Goal: Transaction & Acquisition: Purchase product/service

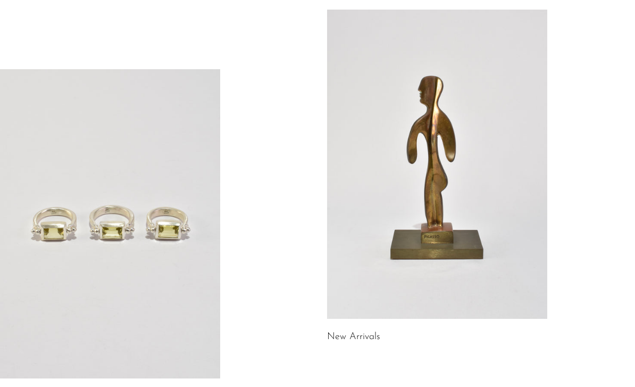
scroll to position [89, 0]
click at [383, 254] on link at bounding box center [437, 163] width 220 height 309
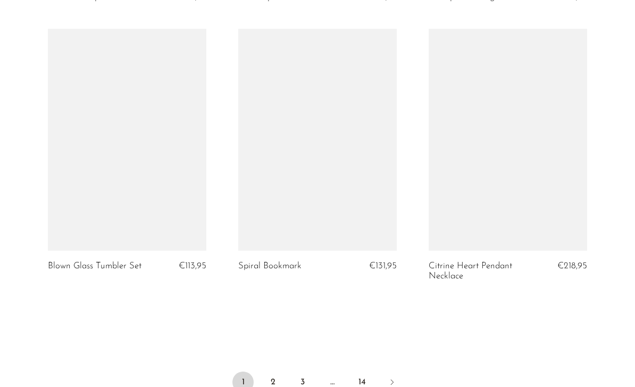
scroll to position [3129, 0]
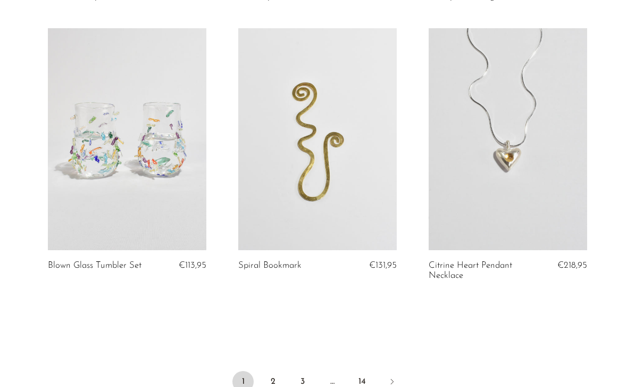
click at [269, 376] on link "2" at bounding box center [272, 381] width 21 height 21
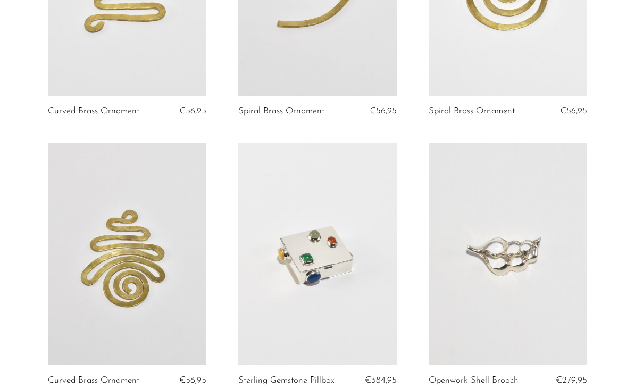
scroll to position [1609, 0]
click at [95, 277] on link at bounding box center [127, 254] width 159 height 222
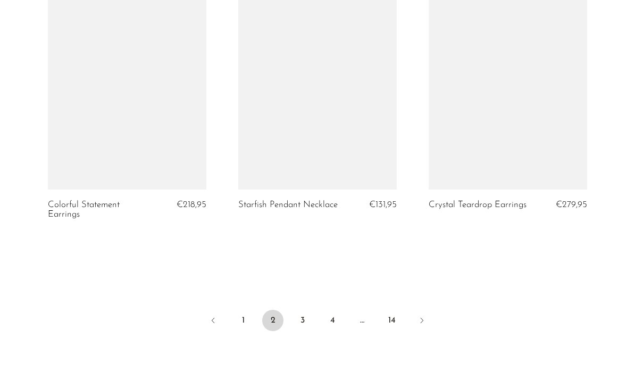
scroll to position [3173, 0]
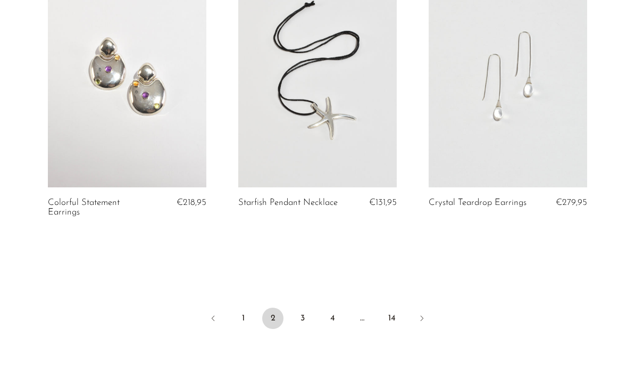
click at [307, 315] on link "3" at bounding box center [302, 318] width 21 height 21
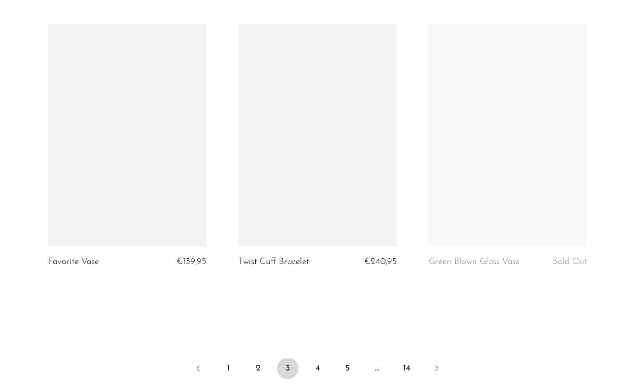
scroll to position [3084, 0]
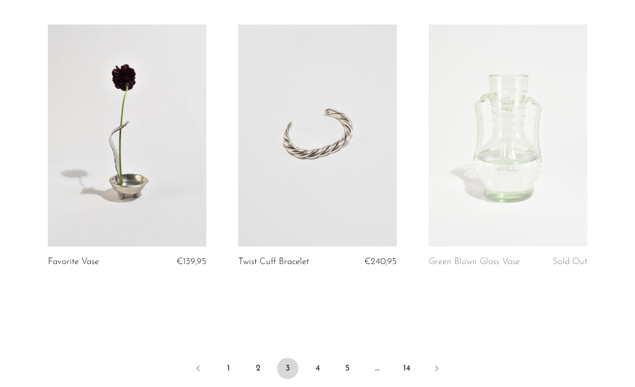
click at [318, 365] on link "4" at bounding box center [317, 368] width 21 height 21
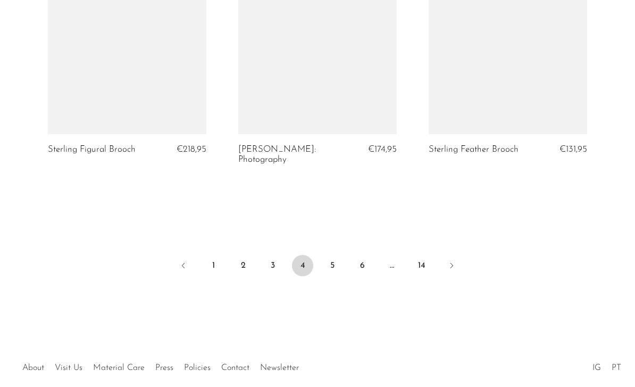
scroll to position [3221, 0]
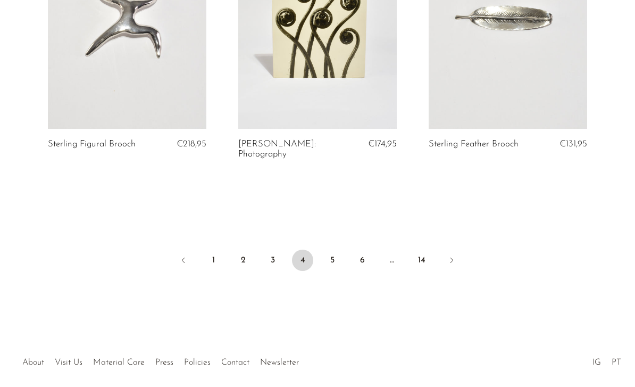
click at [338, 257] on link "5" at bounding box center [332, 260] width 21 height 21
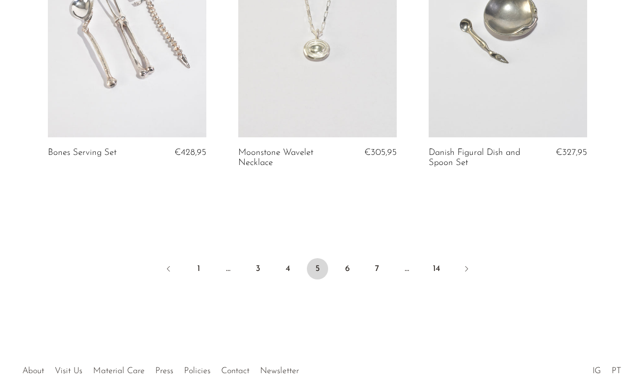
scroll to position [3242, 0]
click at [353, 258] on link "6" at bounding box center [347, 268] width 21 height 21
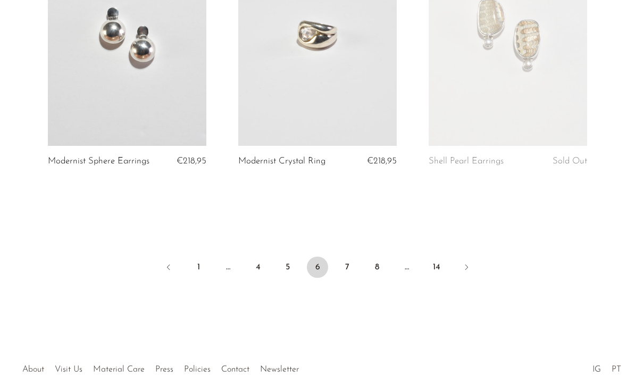
scroll to position [3229, 0]
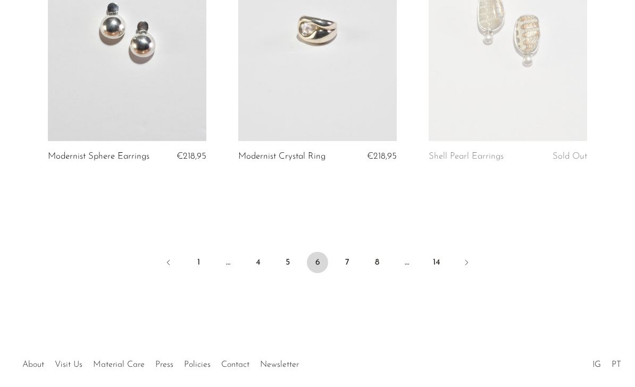
click at [351, 252] on link "7" at bounding box center [347, 262] width 21 height 21
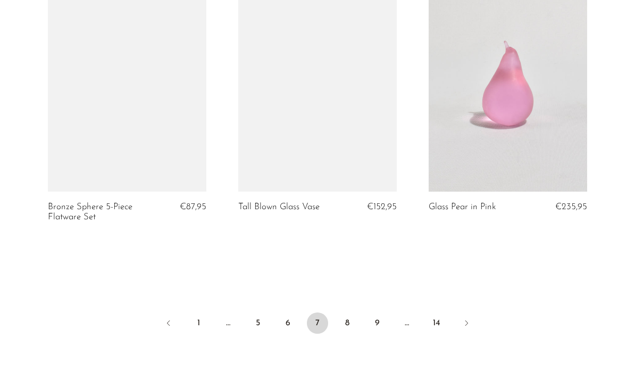
scroll to position [3192, 0]
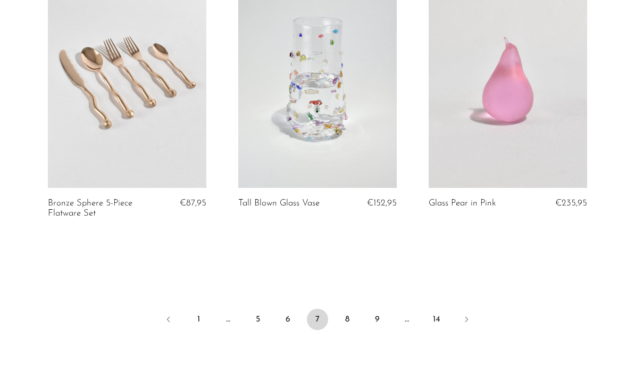
click at [353, 309] on link "8" at bounding box center [347, 319] width 21 height 21
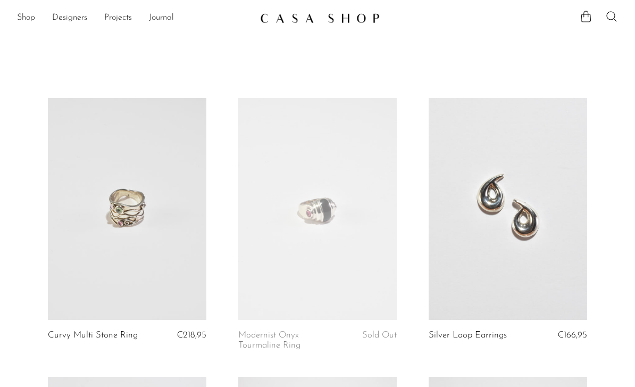
scroll to position [3226, 0]
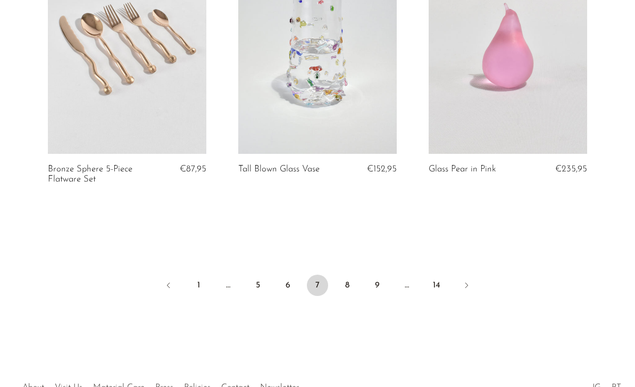
click at [351, 275] on link "8" at bounding box center [347, 285] width 21 height 21
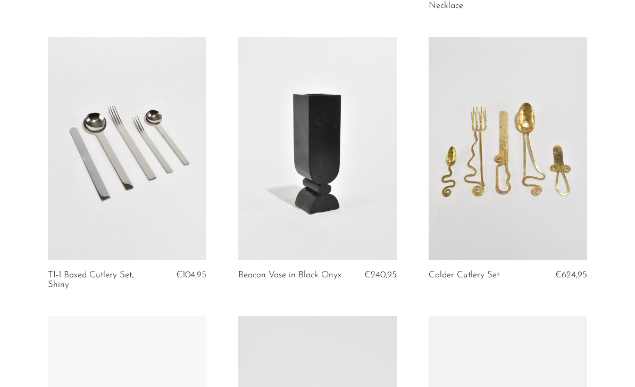
scroll to position [377, 0]
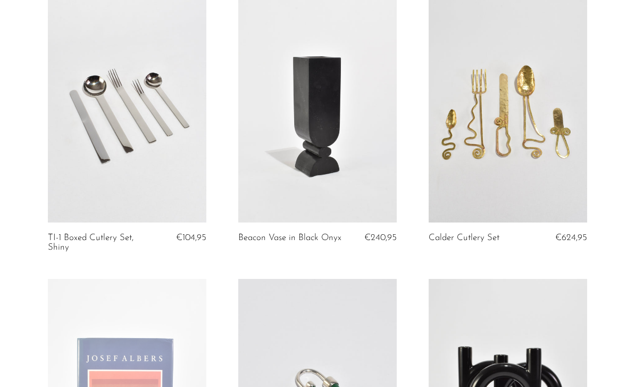
click at [475, 154] on link at bounding box center [508, 111] width 159 height 222
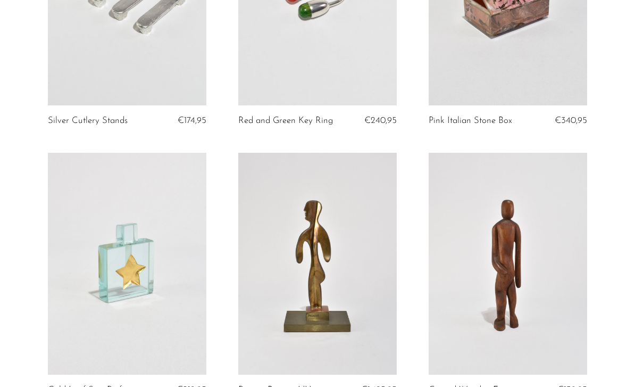
scroll to position [1092, 0]
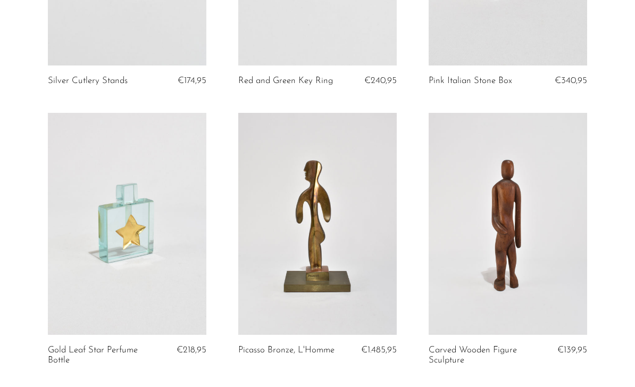
click at [297, 263] on link at bounding box center [317, 224] width 159 height 222
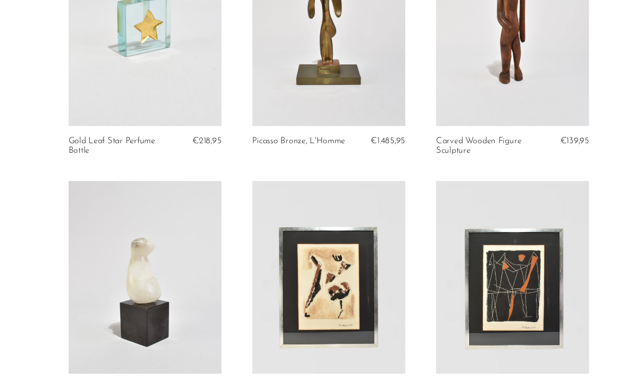
scroll to position [1373, 0]
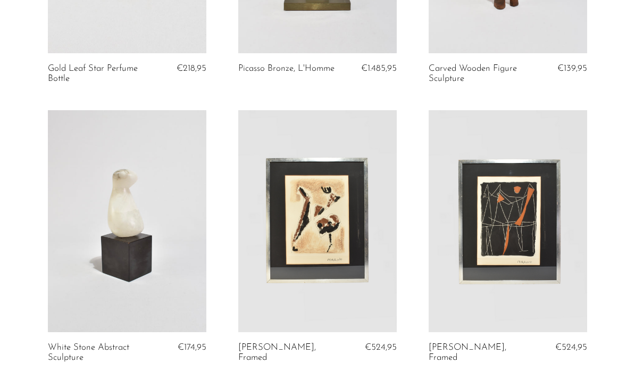
click at [110, 236] on link at bounding box center [127, 221] width 159 height 222
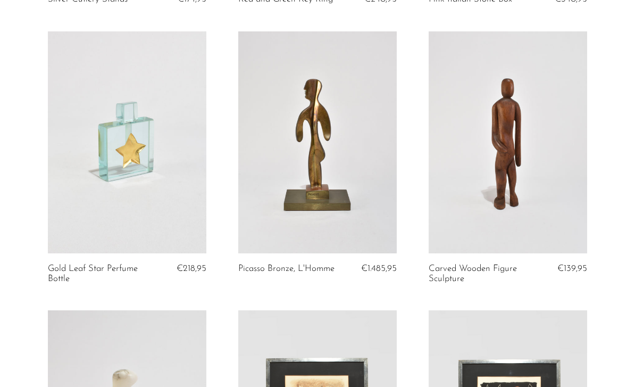
scroll to position [1114, 0]
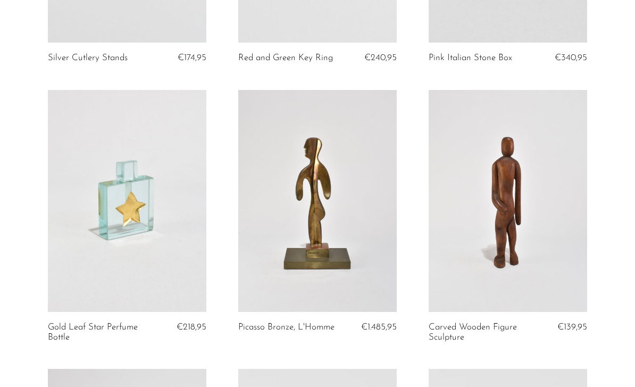
click at [329, 261] on link at bounding box center [317, 201] width 159 height 222
click at [163, 219] on link at bounding box center [127, 201] width 159 height 222
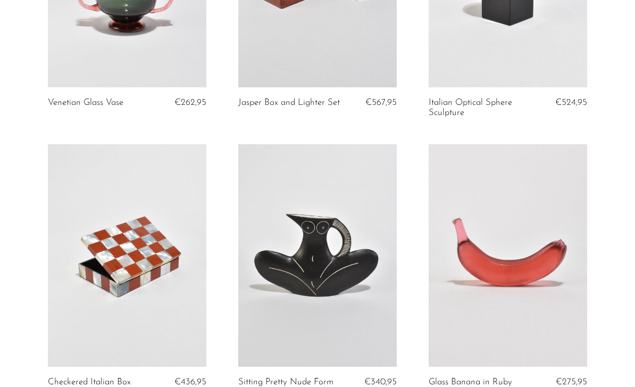
scroll to position [2492, 0]
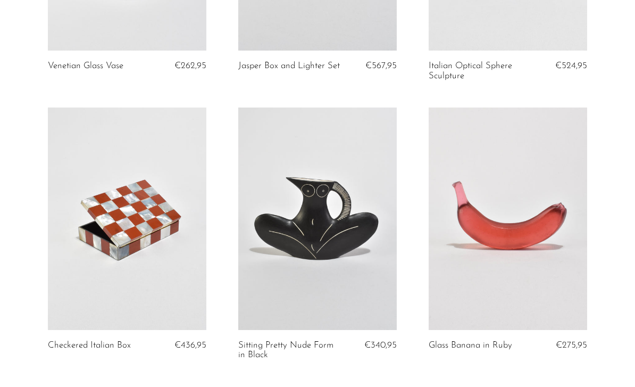
click at [138, 234] on link at bounding box center [127, 219] width 159 height 222
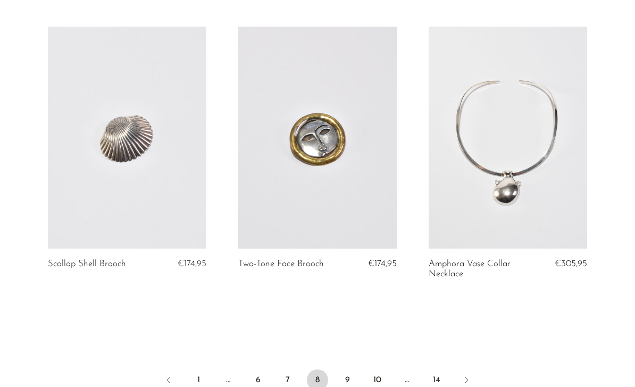
scroll to position [3131, 0]
click at [344, 369] on link "9" at bounding box center [347, 379] width 21 height 21
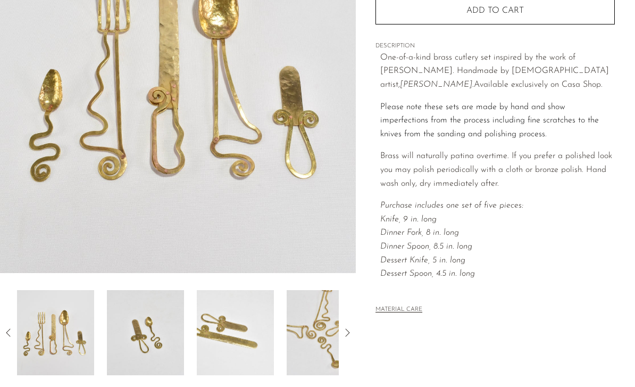
scroll to position [176, 0]
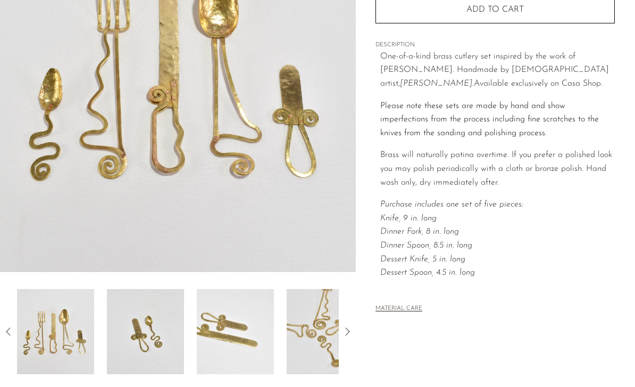
click at [348, 330] on icon at bounding box center [347, 331] width 13 height 13
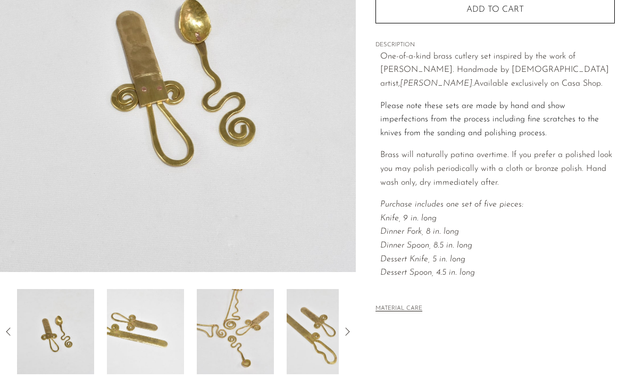
click at [347, 336] on icon at bounding box center [347, 331] width 13 height 13
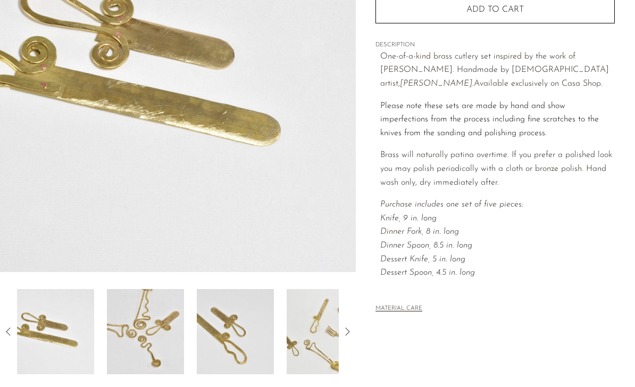
click at [348, 327] on icon at bounding box center [347, 331] width 13 height 13
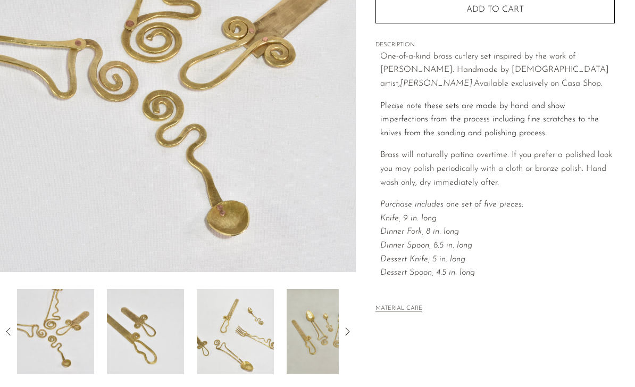
click at [346, 328] on icon at bounding box center [347, 331] width 4 height 8
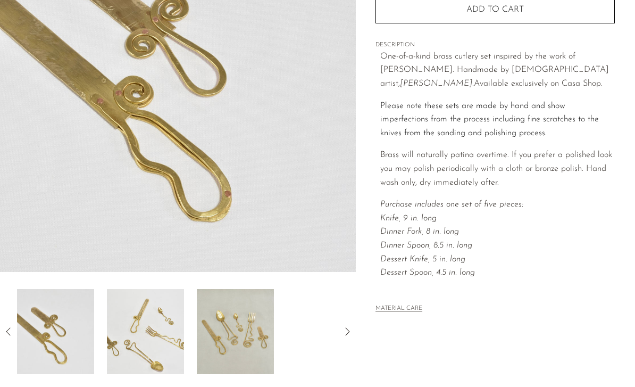
click at [343, 327] on icon at bounding box center [347, 331] width 13 height 13
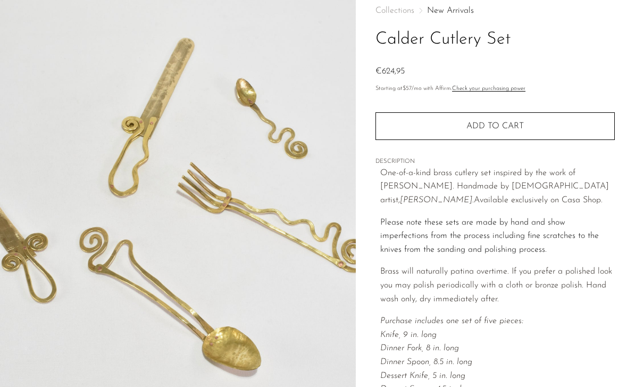
scroll to position [64, 0]
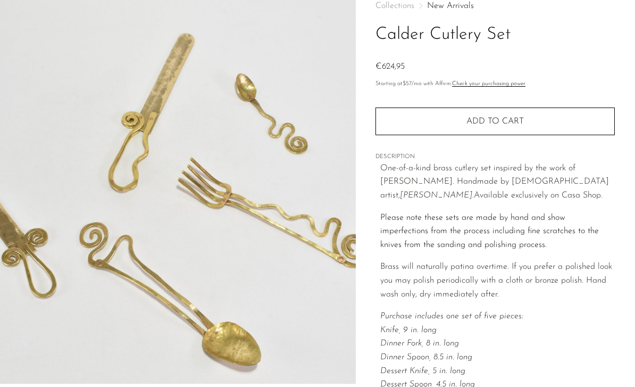
click at [481, 125] on span "Add to cart" at bounding box center [495, 121] width 57 height 9
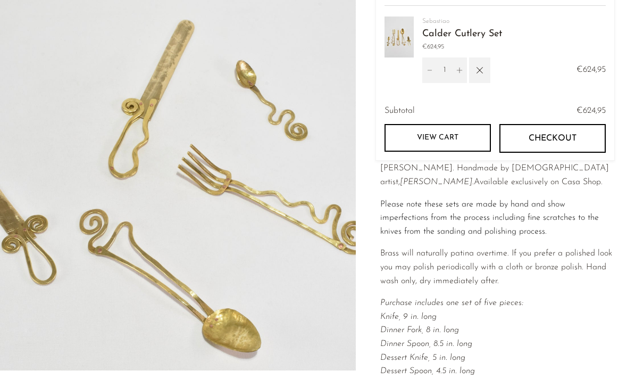
scroll to position [146, 0]
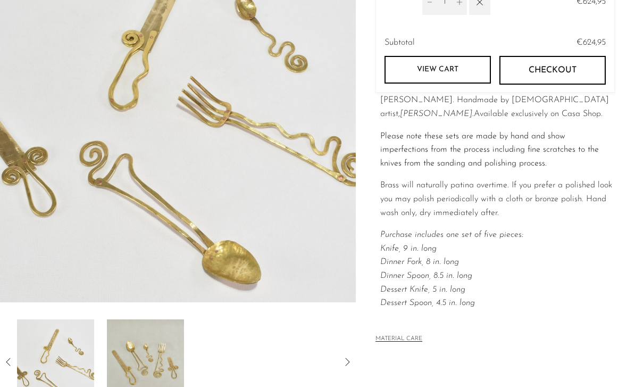
click at [58, 367] on img at bounding box center [55, 361] width 77 height 85
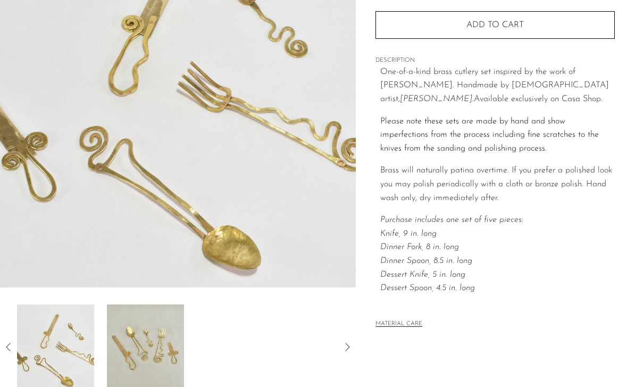
scroll to position [160, 0]
click at [9, 338] on div at bounding box center [178, 347] width 356 height 85
click at [5, 348] on icon at bounding box center [8, 347] width 13 height 13
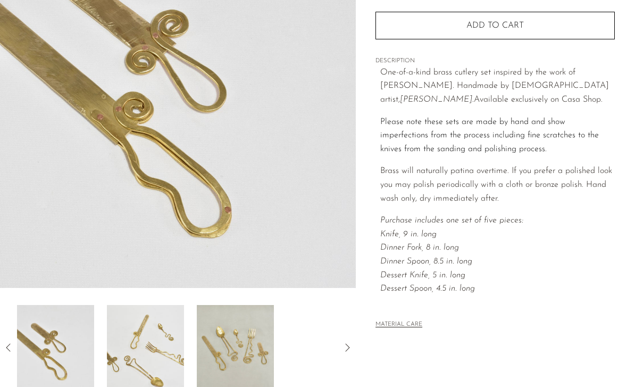
click at [7, 347] on icon at bounding box center [8, 347] width 4 height 8
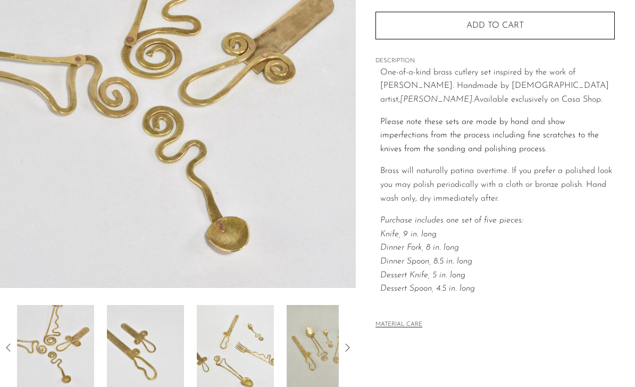
click at [12, 346] on icon at bounding box center [8, 347] width 13 height 13
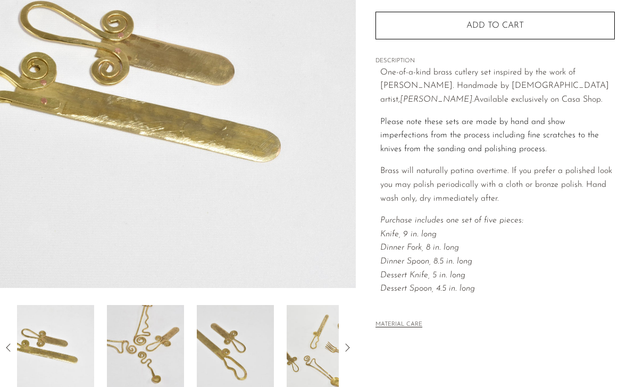
click at [4, 349] on icon at bounding box center [8, 347] width 13 height 13
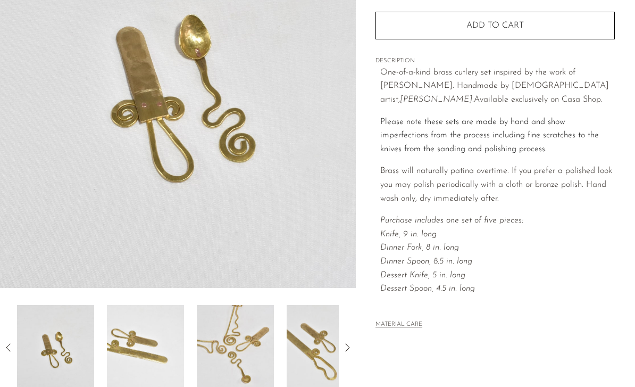
click at [14, 345] on icon at bounding box center [8, 347] width 13 height 13
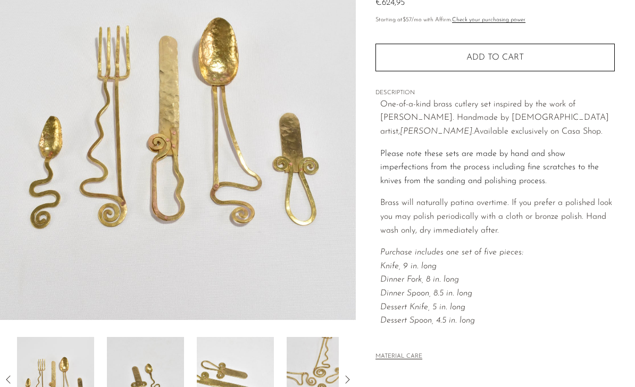
scroll to position [127, 0]
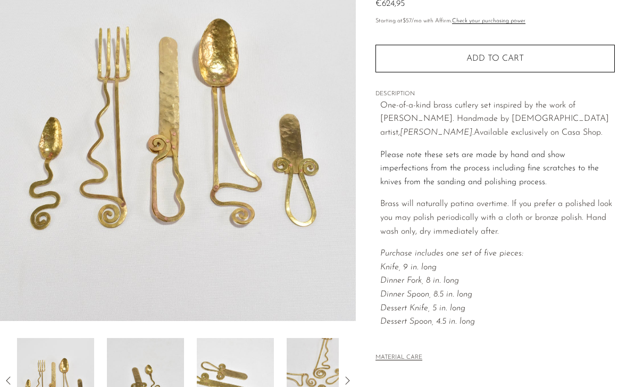
click at [12, 376] on icon at bounding box center [8, 380] width 13 height 13
click at [1, 377] on div at bounding box center [178, 380] width 356 height 85
click at [6, 376] on icon at bounding box center [8, 380] width 13 height 13
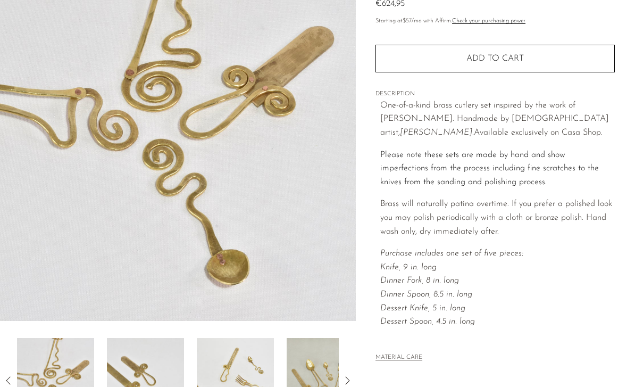
click at [12, 377] on icon at bounding box center [8, 380] width 13 height 13
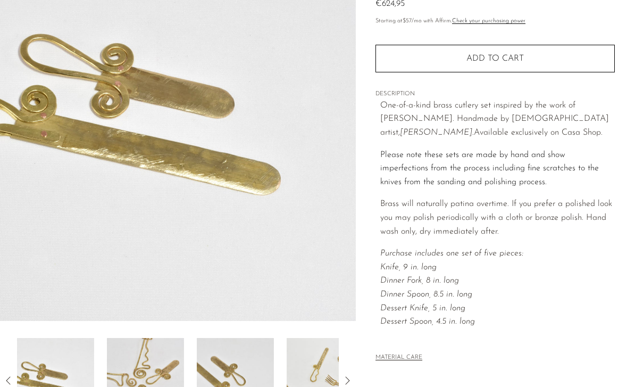
click at [6, 374] on icon at bounding box center [8, 380] width 13 height 13
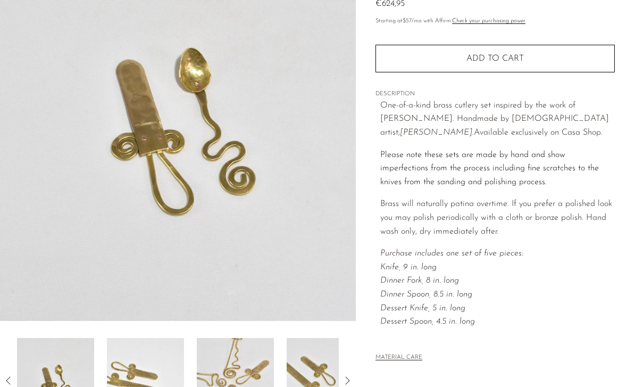
click at [5, 380] on icon at bounding box center [8, 380] width 13 height 13
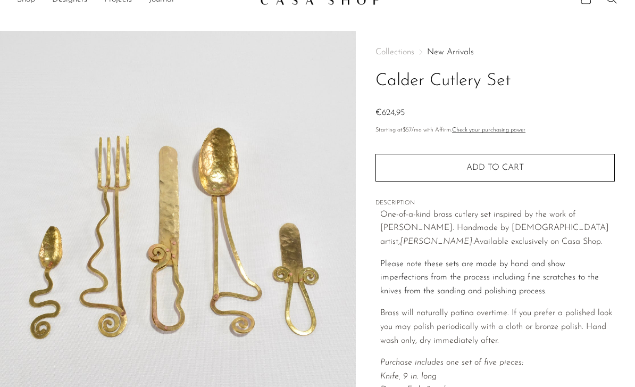
scroll to position [0, 0]
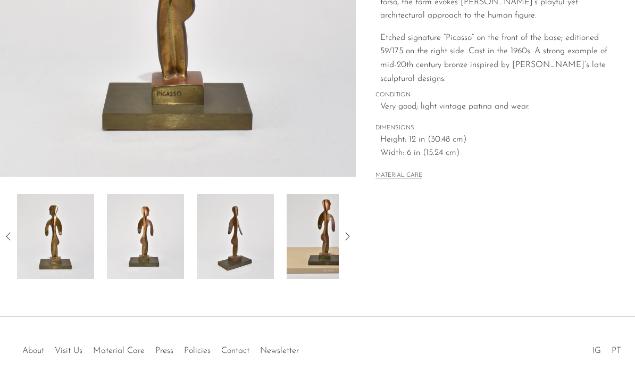
scroll to position [272, 0]
click at [48, 249] on img at bounding box center [55, 235] width 77 height 85
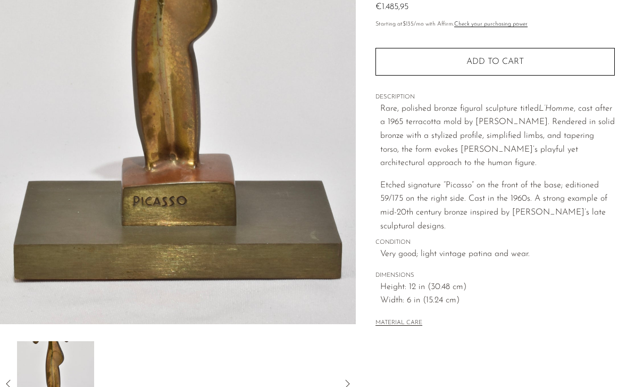
scroll to position [191, 0]
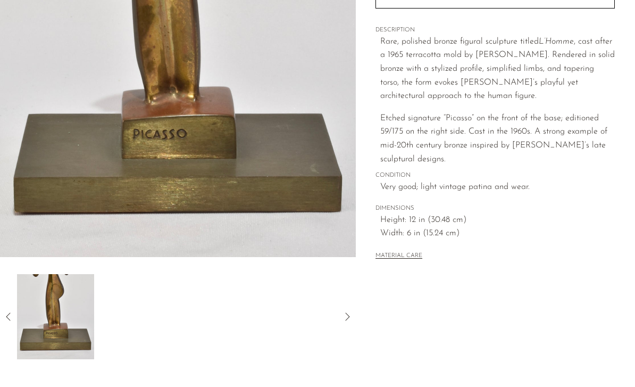
click at [15, 318] on icon at bounding box center [8, 316] width 13 height 13
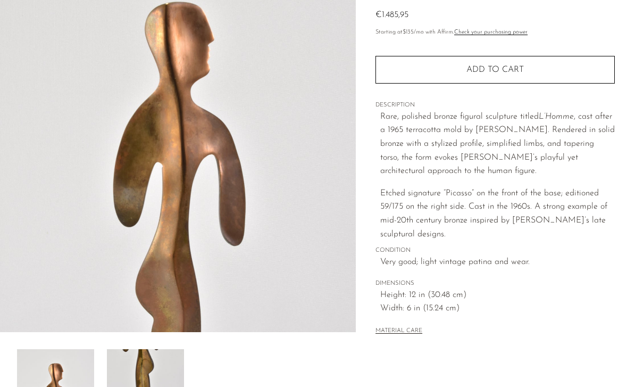
scroll to position [125, 0]
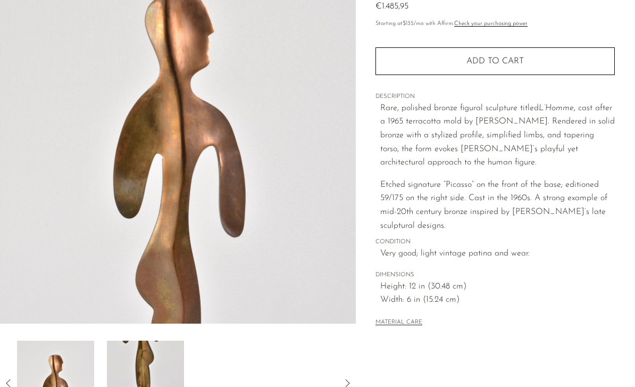
click at [12, 386] on icon at bounding box center [8, 383] width 13 height 13
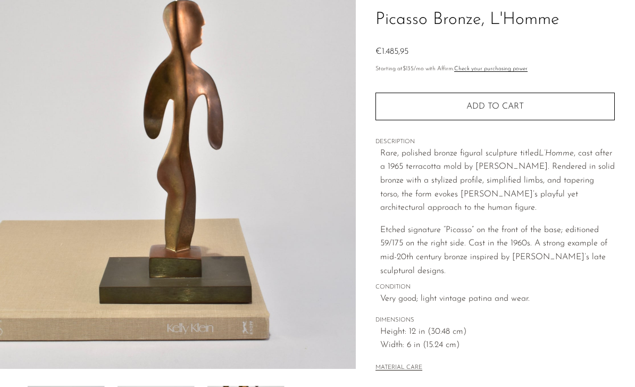
scroll to position [75, 0]
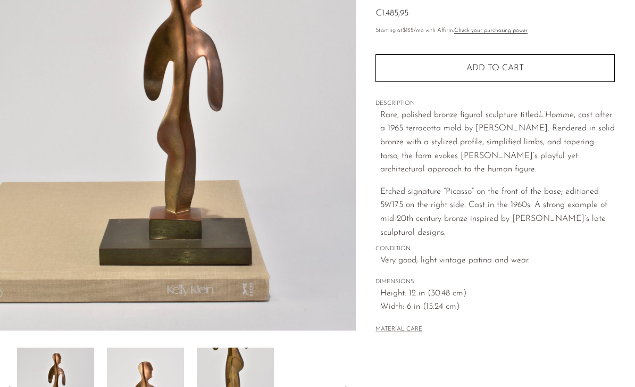
scroll to position [126, 0]
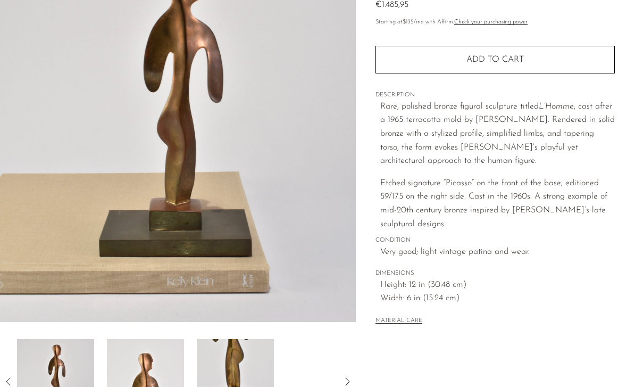
click at [13, 382] on icon at bounding box center [8, 381] width 13 height 13
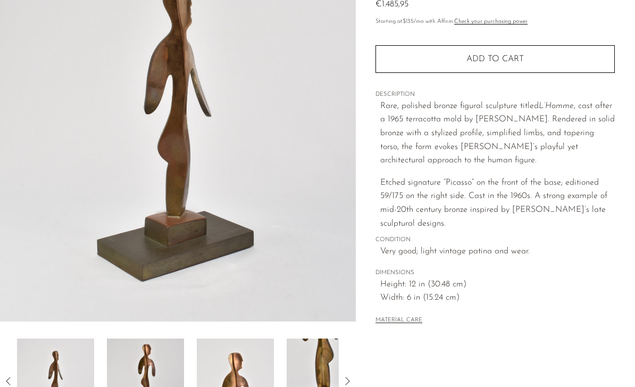
scroll to position [127, 0]
click at [12, 379] on icon at bounding box center [8, 381] width 13 height 13
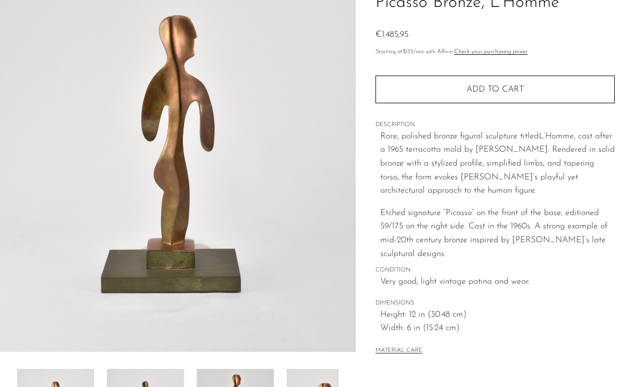
scroll to position [108, 0]
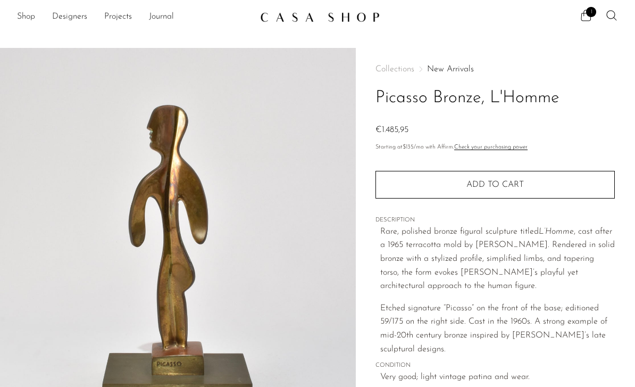
scroll to position [28, 0]
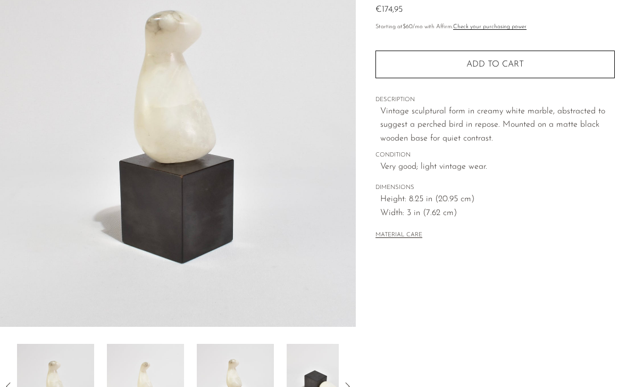
scroll to position [150, 0]
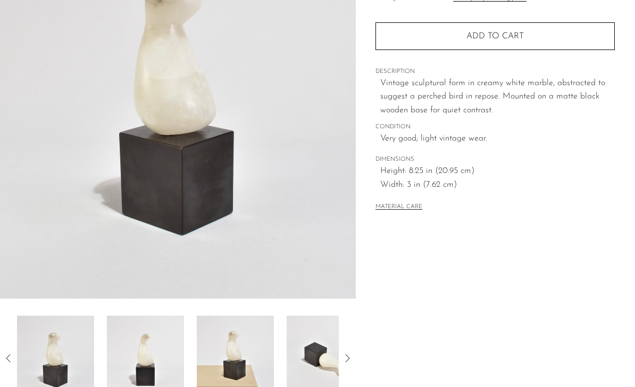
click at [42, 240] on img at bounding box center [178, 98] width 356 height 399
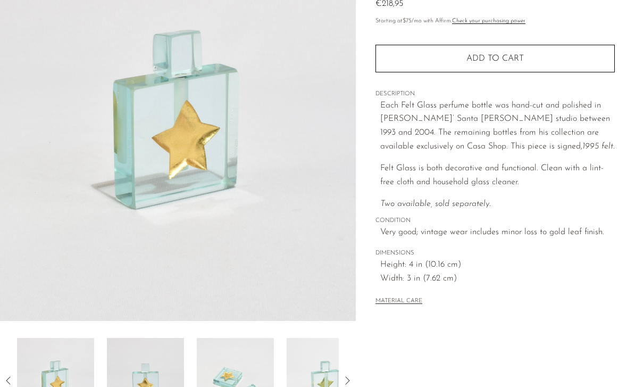
scroll to position [126, 0]
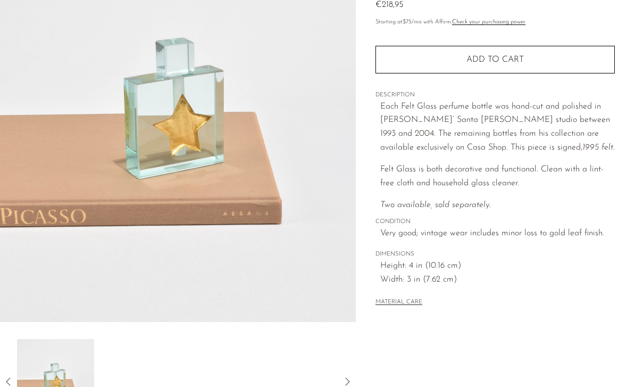
click at [9, 382] on icon at bounding box center [8, 381] width 13 height 13
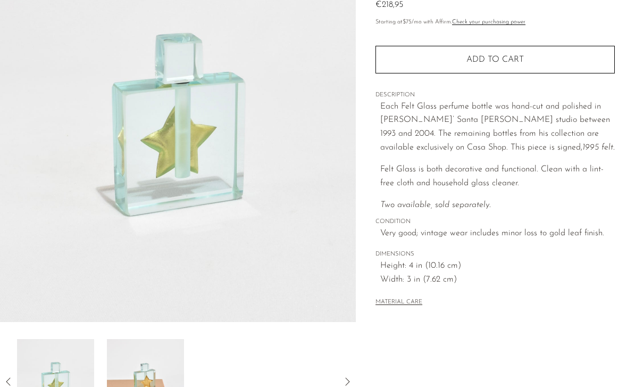
click at [15, 384] on icon at bounding box center [8, 381] width 13 height 13
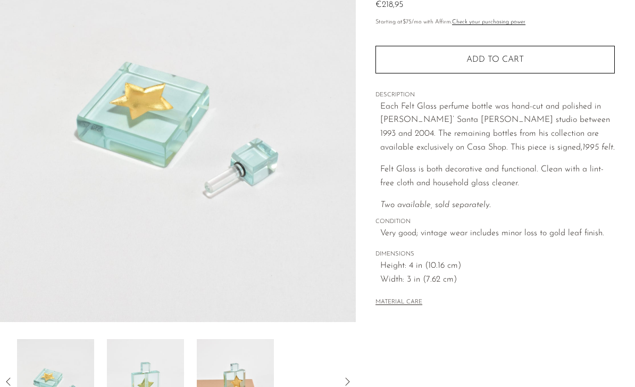
click at [15, 382] on icon at bounding box center [8, 381] width 13 height 13
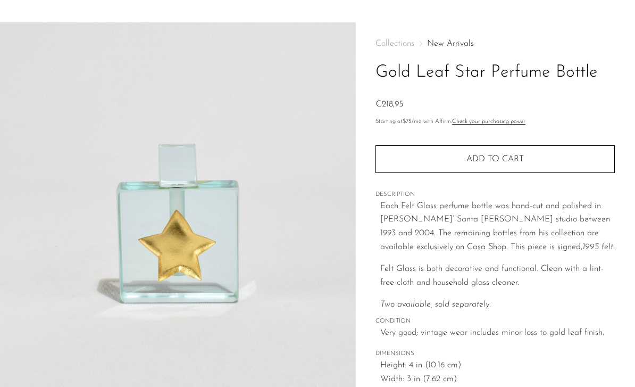
scroll to position [0, 0]
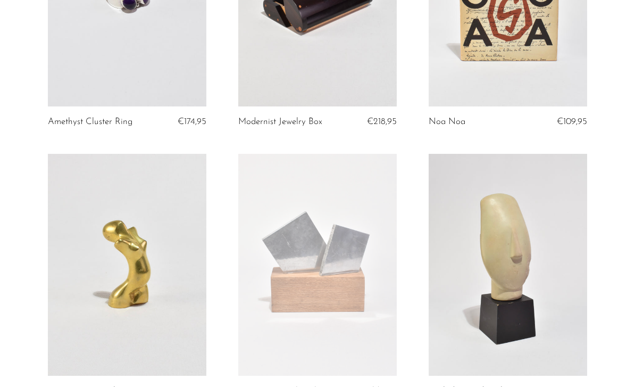
scroll to position [807, 0]
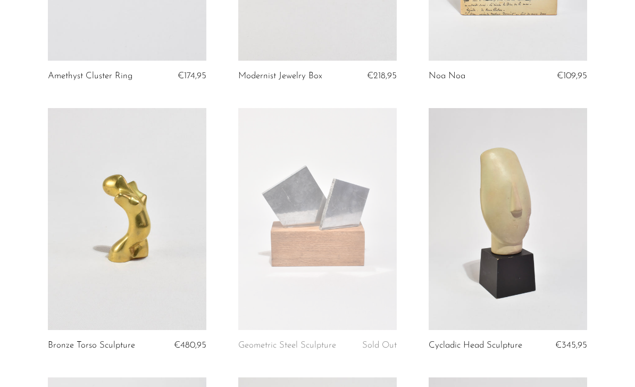
click at [474, 301] on link at bounding box center [508, 219] width 159 height 222
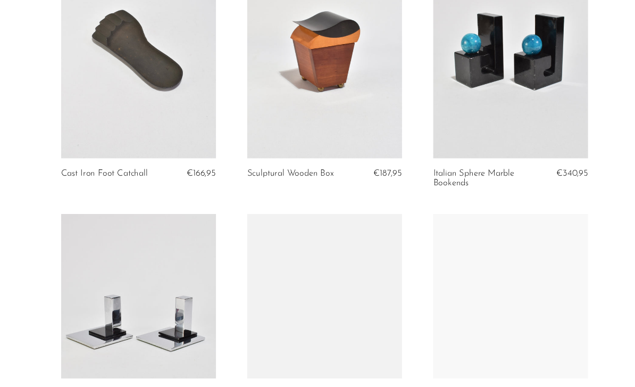
scroll to position [1369, 0]
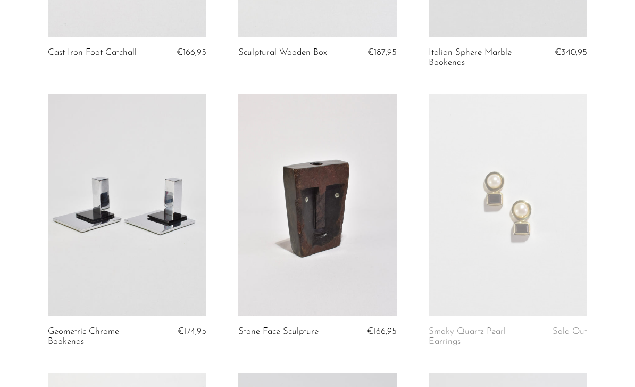
click at [271, 247] on link at bounding box center [317, 205] width 159 height 222
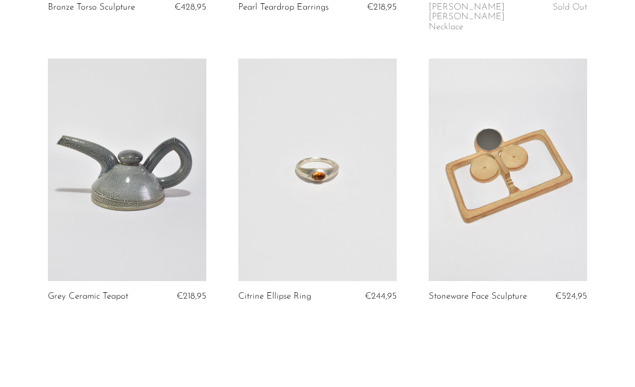
scroll to position [3080, 0]
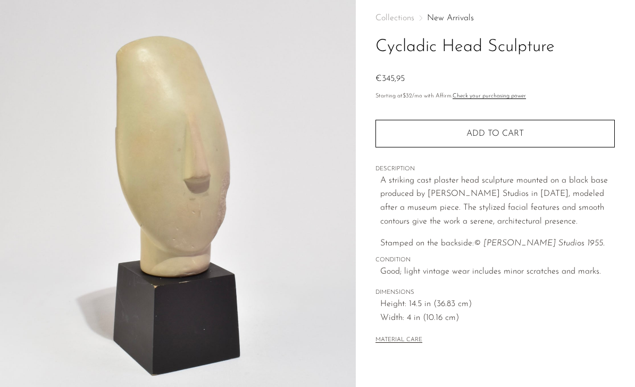
scroll to position [25, 0]
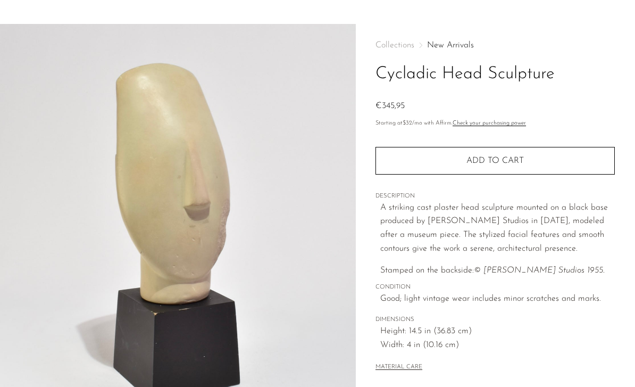
click at [94, 250] on img at bounding box center [178, 223] width 356 height 399
click at [273, 332] on img at bounding box center [178, 223] width 356 height 399
click at [135, 252] on img at bounding box center [178, 223] width 356 height 399
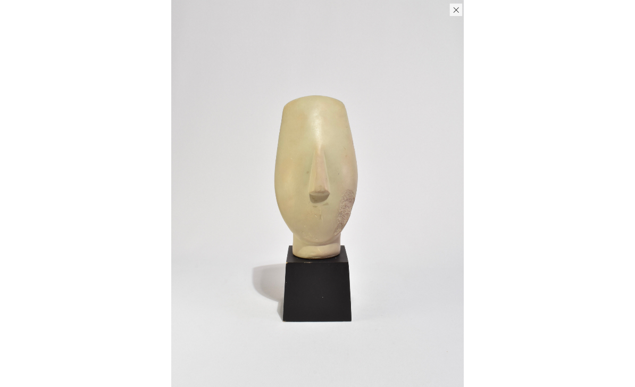
scroll to position [25, 0]
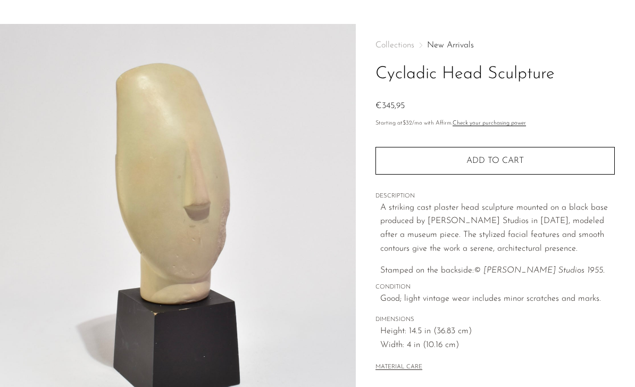
click at [385, 363] on button "MATERIAL CARE" at bounding box center [399, 367] width 47 height 8
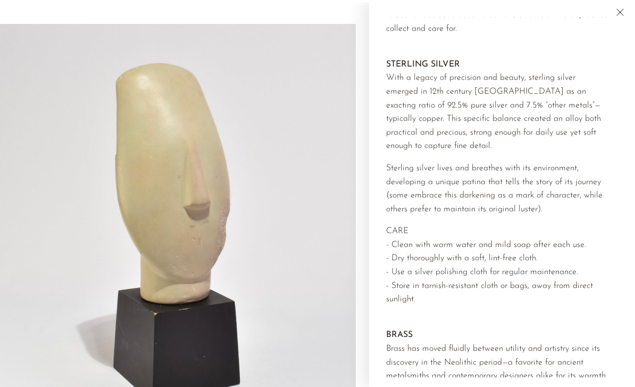
scroll to position [95, 0]
click at [404, 195] on p "Sterling silver lives and breathes with its environment, developing a unique pa…" at bounding box center [498, 187] width 224 height 54
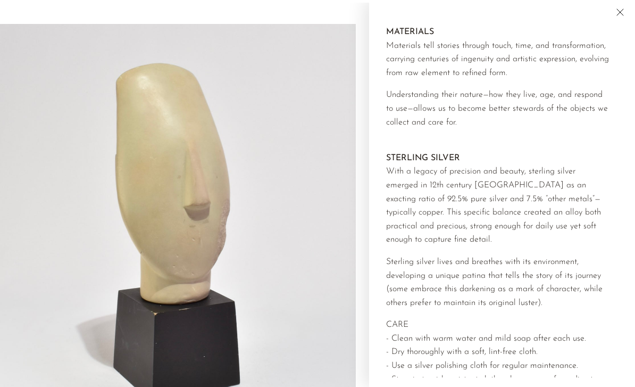
scroll to position [0, 0]
click at [609, 12] on modal-dialog "Material Care MATERIALS Materials tell stories through touch, time, and transfo…" at bounding box center [502, 193] width 266 height 387
click at [627, 16] on button "Close" at bounding box center [620, 13] width 19 height 16
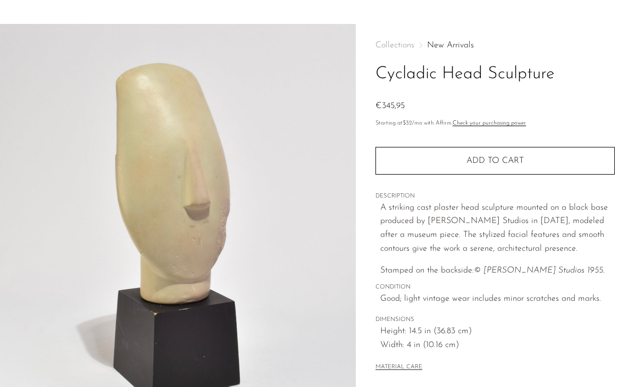
click at [455, 155] on button "Add to cart" at bounding box center [495, 161] width 239 height 28
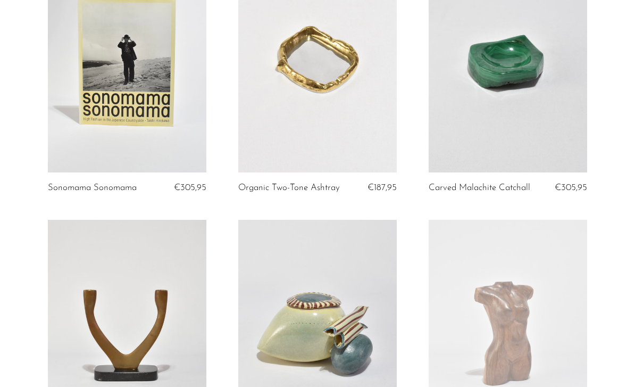
scroll to position [146, 0]
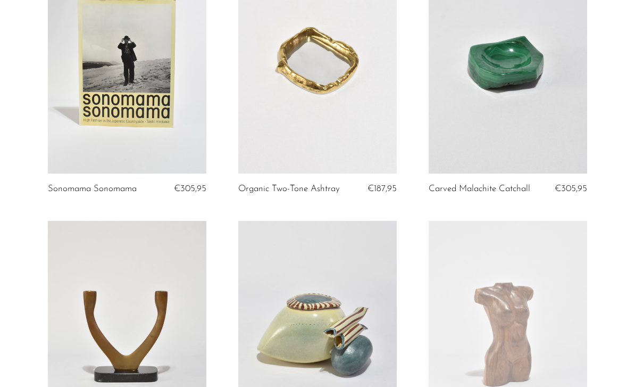
click at [274, 153] on link at bounding box center [317, 63] width 159 height 222
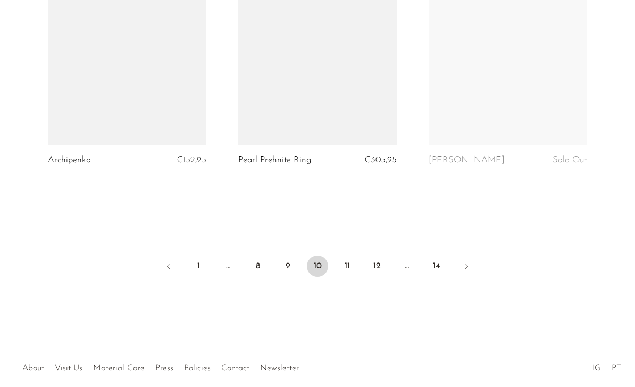
scroll to position [3210, 0]
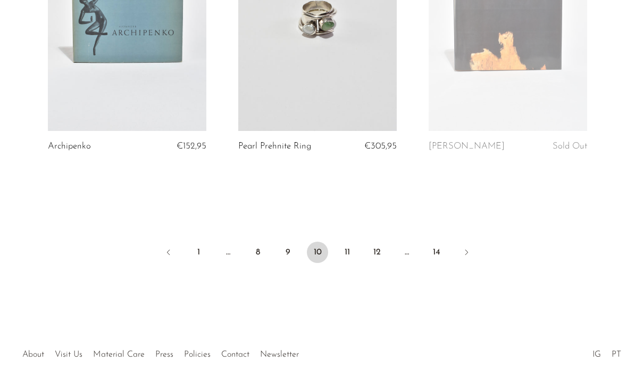
click at [349, 249] on link "11" at bounding box center [347, 252] width 21 height 21
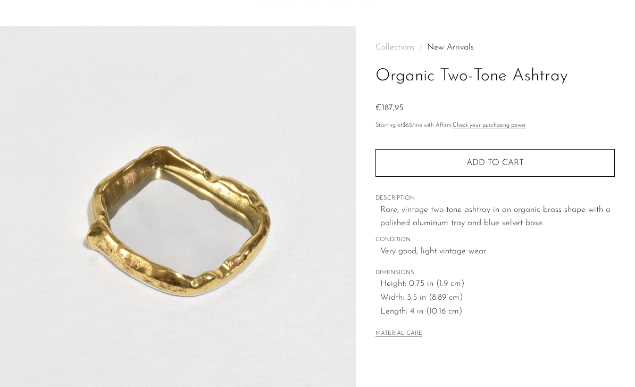
scroll to position [17, 0]
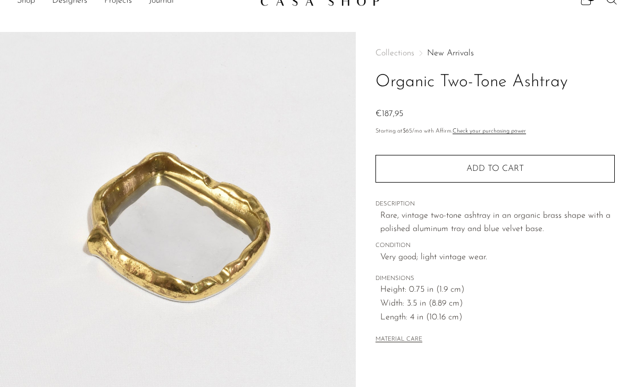
click at [122, 249] on img at bounding box center [178, 231] width 356 height 399
click at [127, 210] on img at bounding box center [178, 231] width 356 height 399
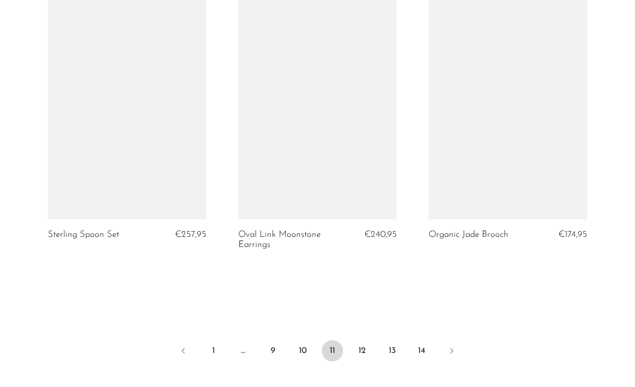
scroll to position [3169, 0]
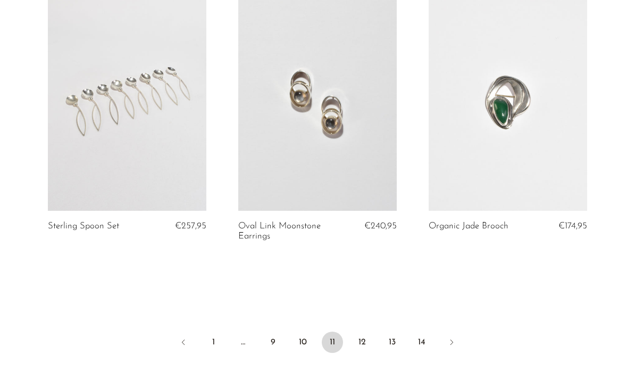
click at [364, 332] on link "12" at bounding box center [362, 342] width 21 height 21
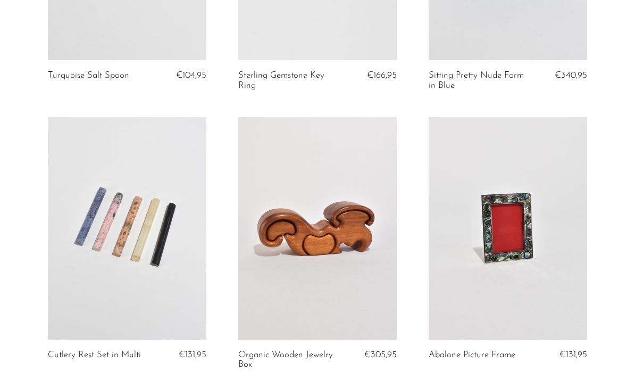
scroll to position [265, 0]
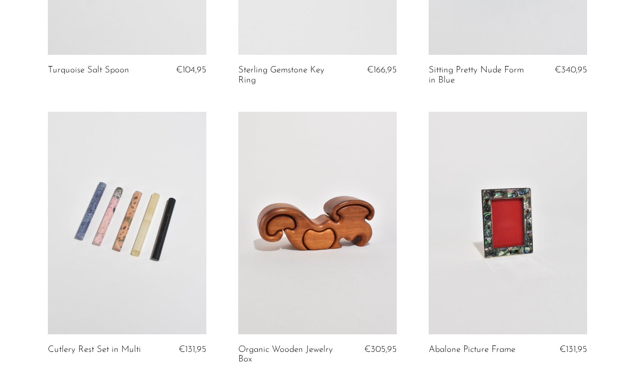
click at [283, 257] on link at bounding box center [317, 223] width 159 height 222
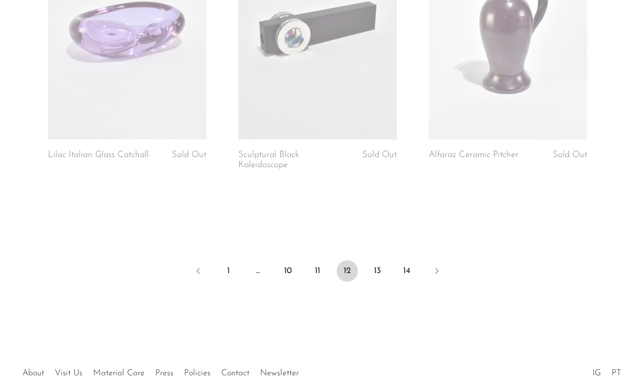
scroll to position [3221, 0]
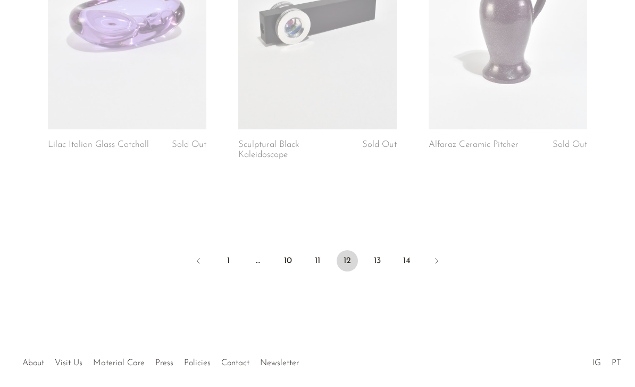
click at [382, 257] on link "13" at bounding box center [377, 260] width 21 height 21
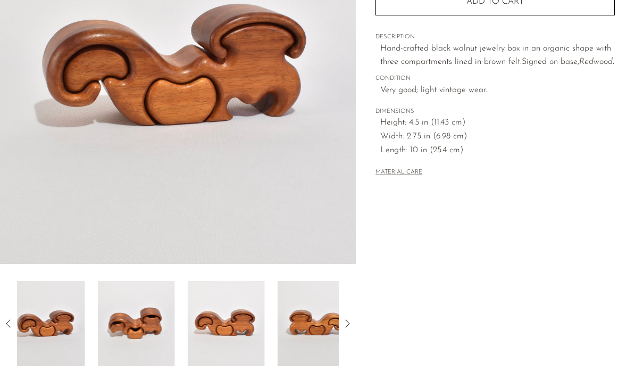
scroll to position [183, 0]
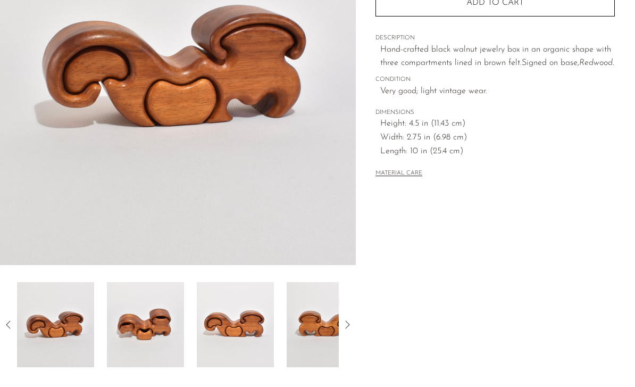
click at [346, 329] on icon at bounding box center [347, 324] width 13 height 13
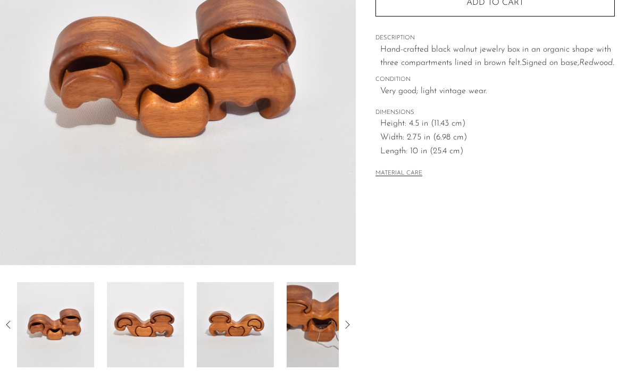
click at [351, 328] on icon at bounding box center [347, 324] width 13 height 13
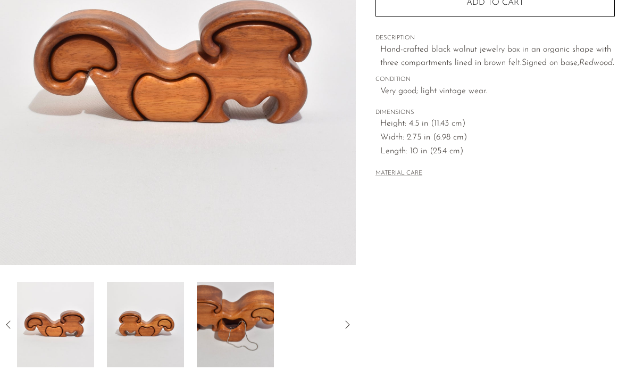
click at [215, 346] on img at bounding box center [235, 324] width 77 height 85
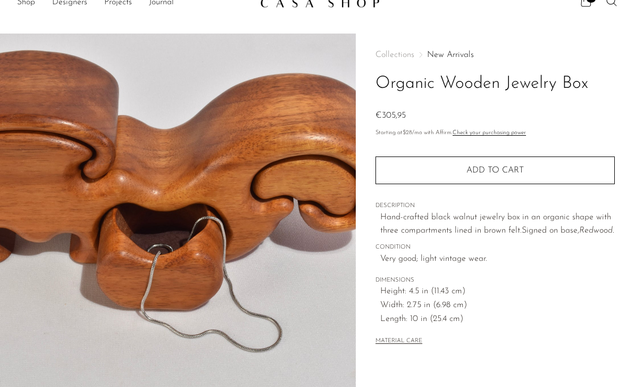
scroll to position [0, 0]
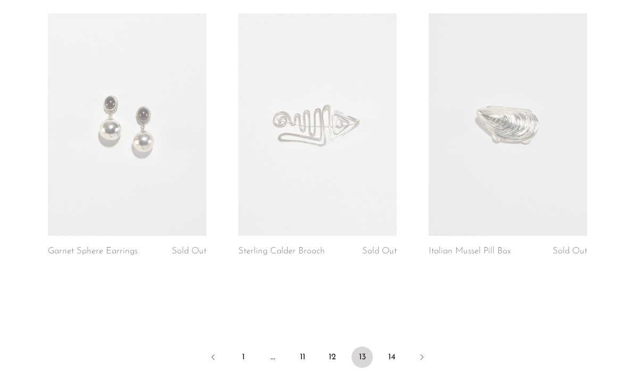
scroll to position [3125, 0]
click at [398, 349] on link "14" at bounding box center [392, 356] width 21 height 21
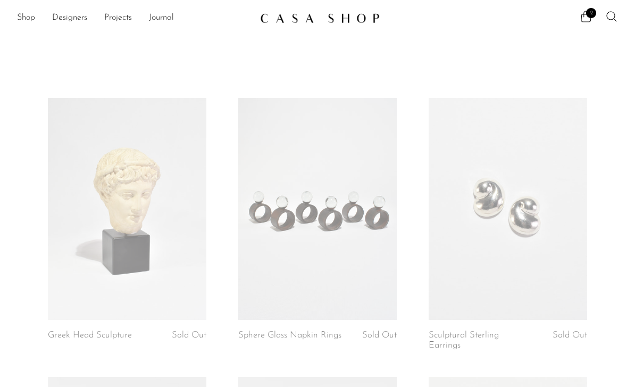
click at [81, 234] on link at bounding box center [127, 209] width 159 height 222
click at [80, 23] on link "Designers" at bounding box center [69, 18] width 35 height 14
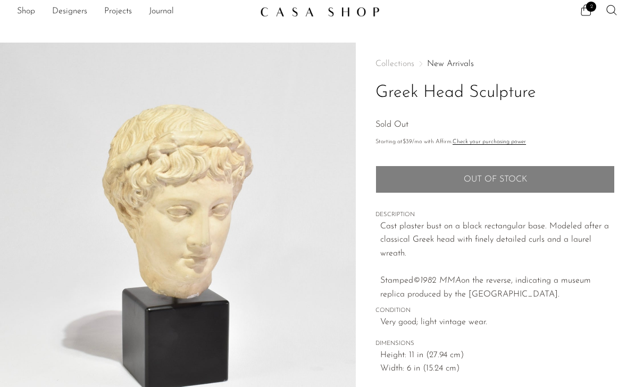
scroll to position [8, 0]
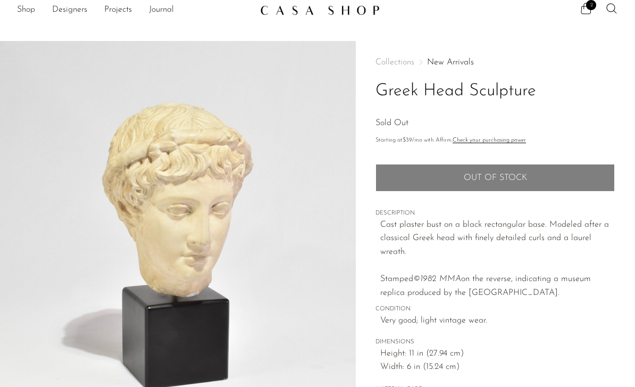
click at [115, 247] on img at bounding box center [178, 240] width 356 height 399
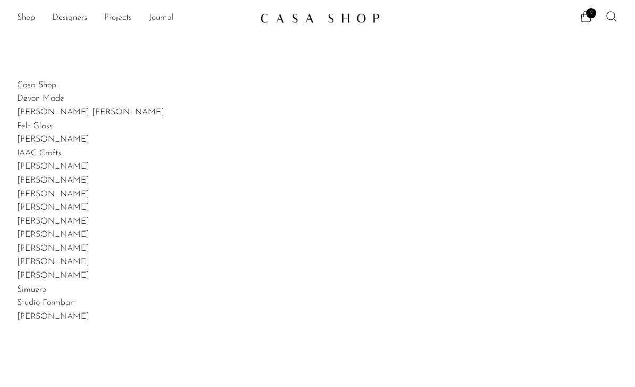
click at [26, 19] on link "Shop" at bounding box center [26, 18] width 18 height 14
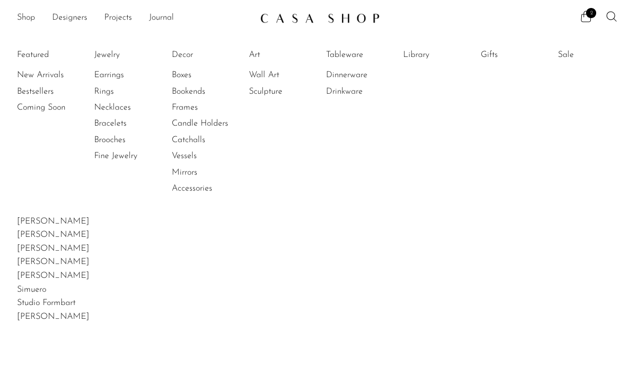
click at [259, 95] on link "Sculpture" at bounding box center [289, 92] width 80 height 12
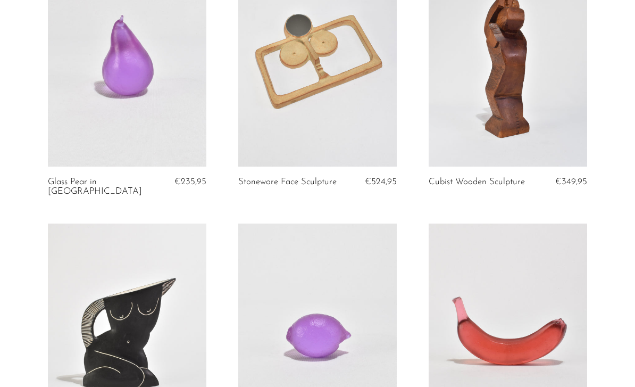
scroll to position [1251, 0]
click at [348, 98] on link at bounding box center [317, 55] width 159 height 222
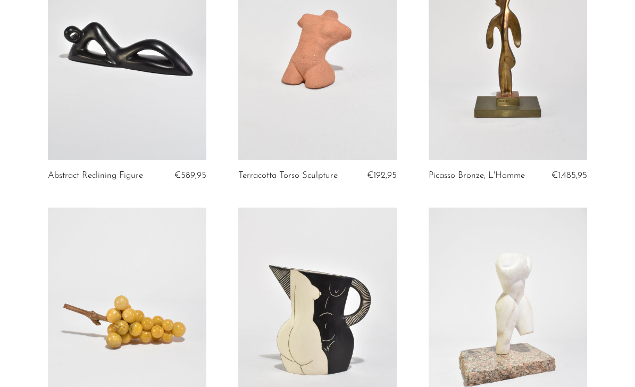
scroll to position [0, 0]
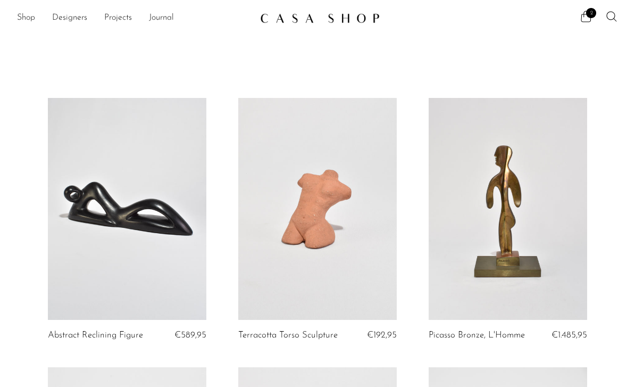
click at [588, 15] on span "2" at bounding box center [591, 13] width 10 height 10
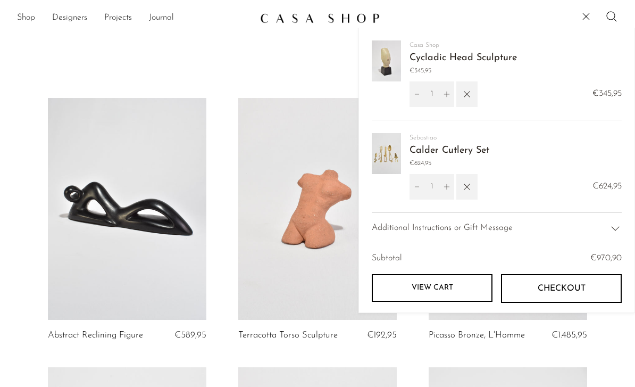
click at [466, 92] on icon "button" at bounding box center [467, 94] width 12 height 12
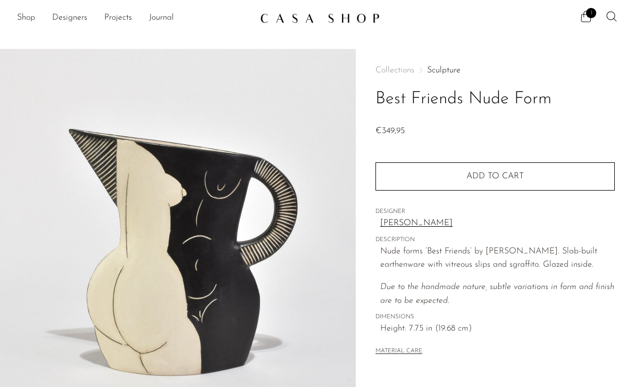
click at [586, 21] on icon at bounding box center [586, 16] width 13 height 13
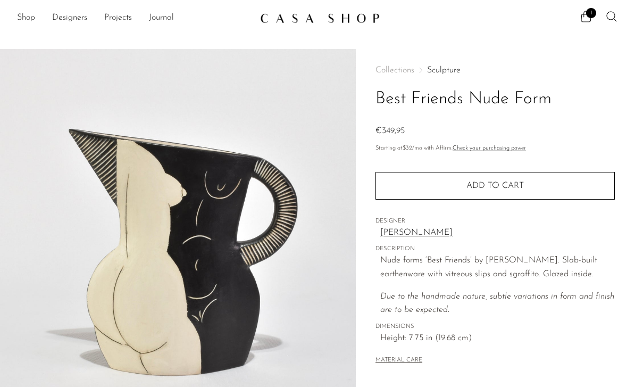
click at [594, 17] on span "1" at bounding box center [591, 13] width 10 height 10
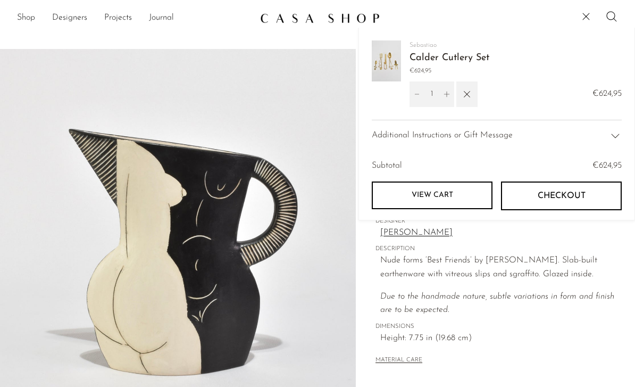
click at [376, 80] on img at bounding box center [386, 60] width 29 height 41
click at [384, 62] on img at bounding box center [386, 60] width 29 height 41
click at [374, 72] on img at bounding box center [386, 60] width 29 height 41
click at [410, 194] on link "View cart" at bounding box center [432, 195] width 121 height 28
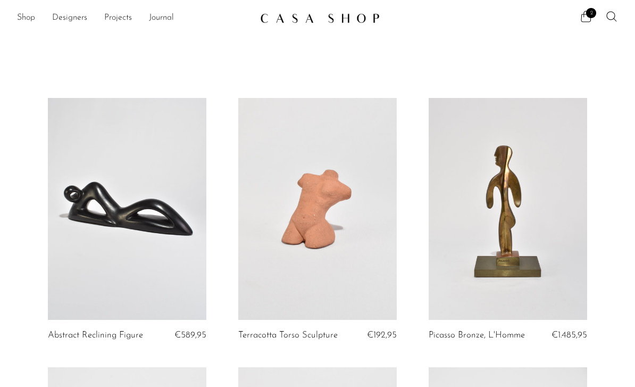
click at [112, 22] on link "Projects" at bounding box center [118, 18] width 28 height 14
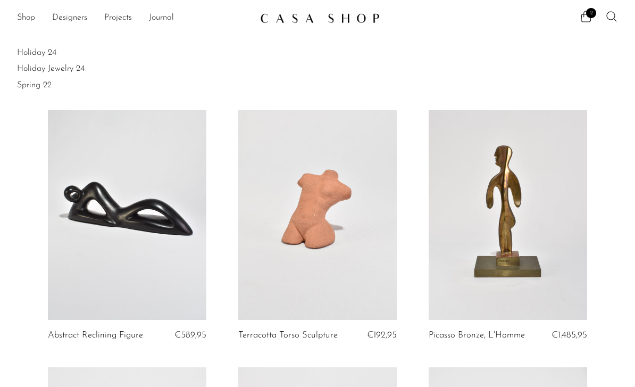
click at [26, 84] on link "Spring 22" at bounding box center [317, 85] width 601 height 12
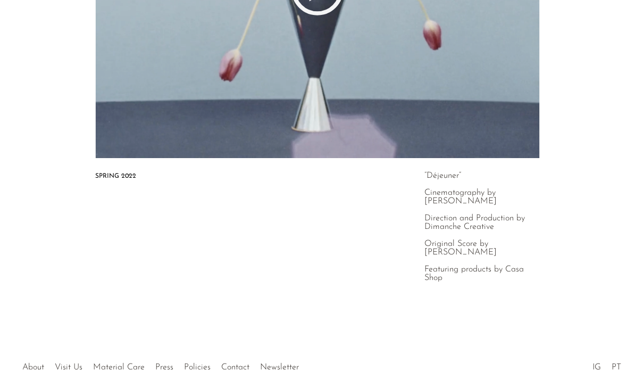
scroll to position [276, 0]
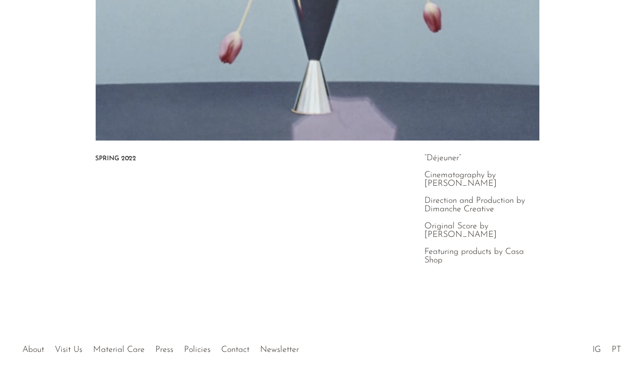
click at [235, 349] on div at bounding box center [317, 338] width 189 height 37
click at [36, 348] on link "About" at bounding box center [33, 349] width 22 height 9
